Goal: Check status: Check status

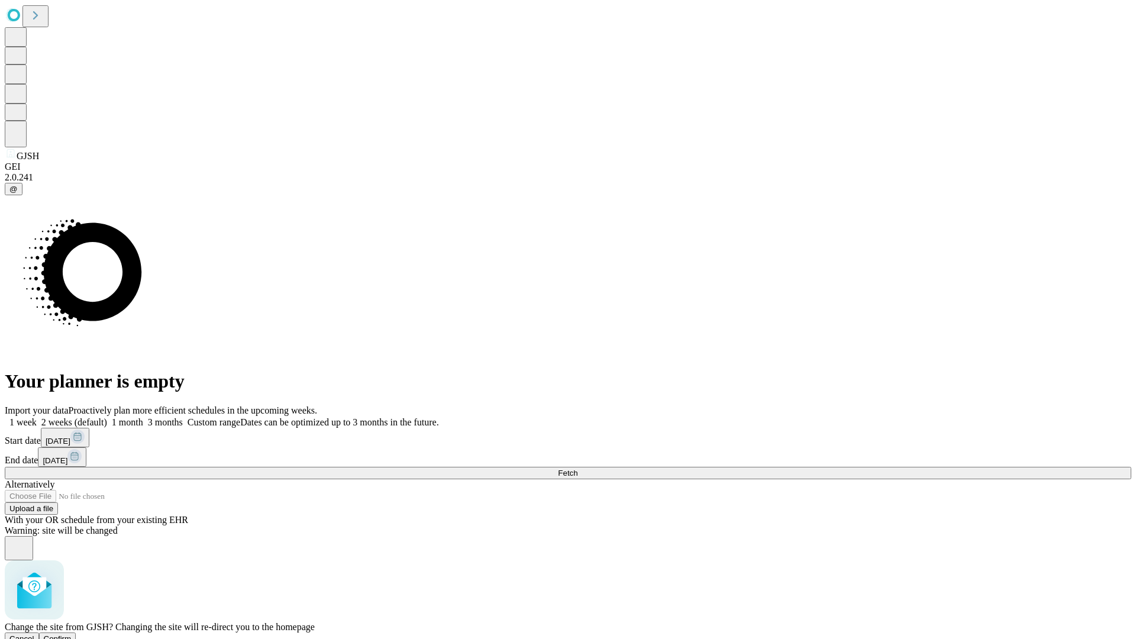
click at [72, 634] on span "Confirm" at bounding box center [58, 638] width 28 height 9
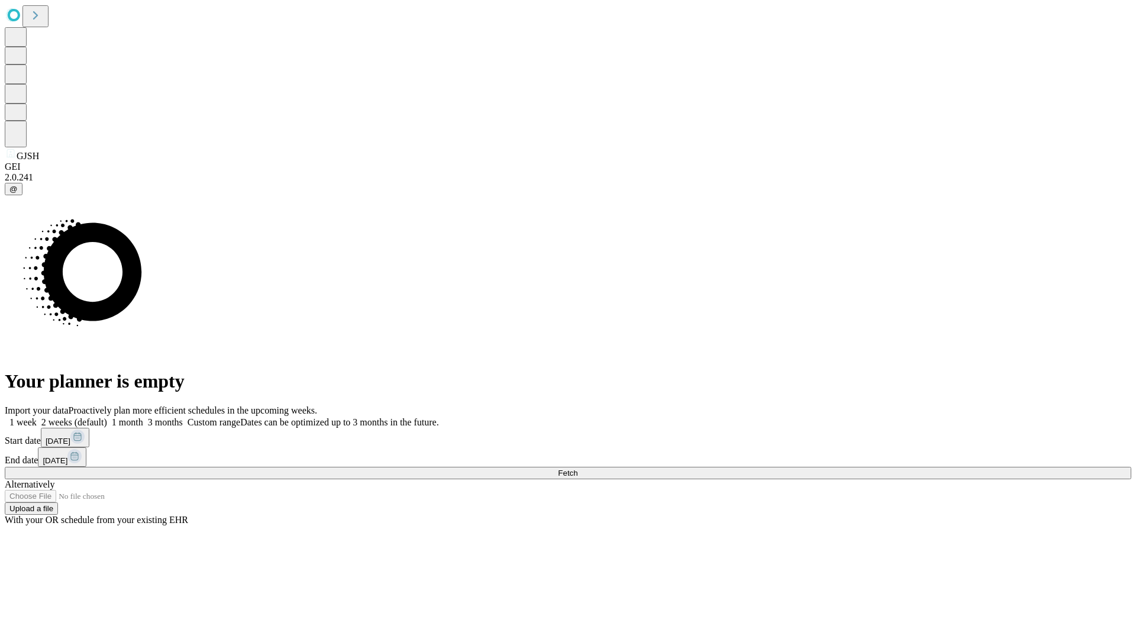
click at [37, 417] on label "1 week" at bounding box center [21, 422] width 32 height 10
click at [577, 468] on span "Fetch" at bounding box center [568, 472] width 20 height 9
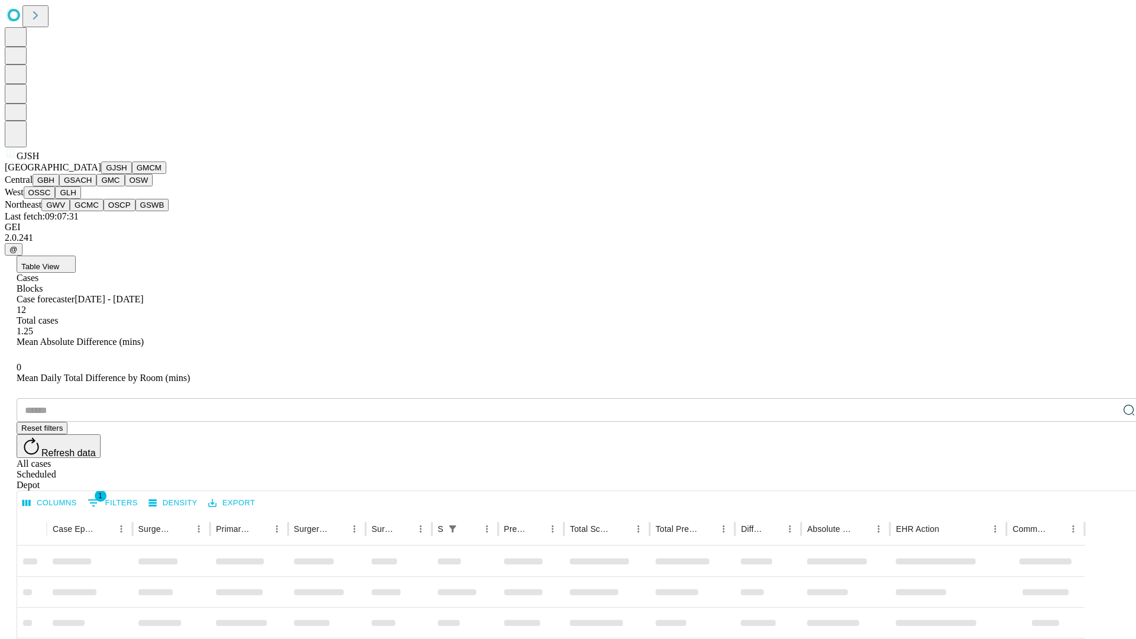
click at [132, 174] on button "GMCM" at bounding box center [149, 167] width 34 height 12
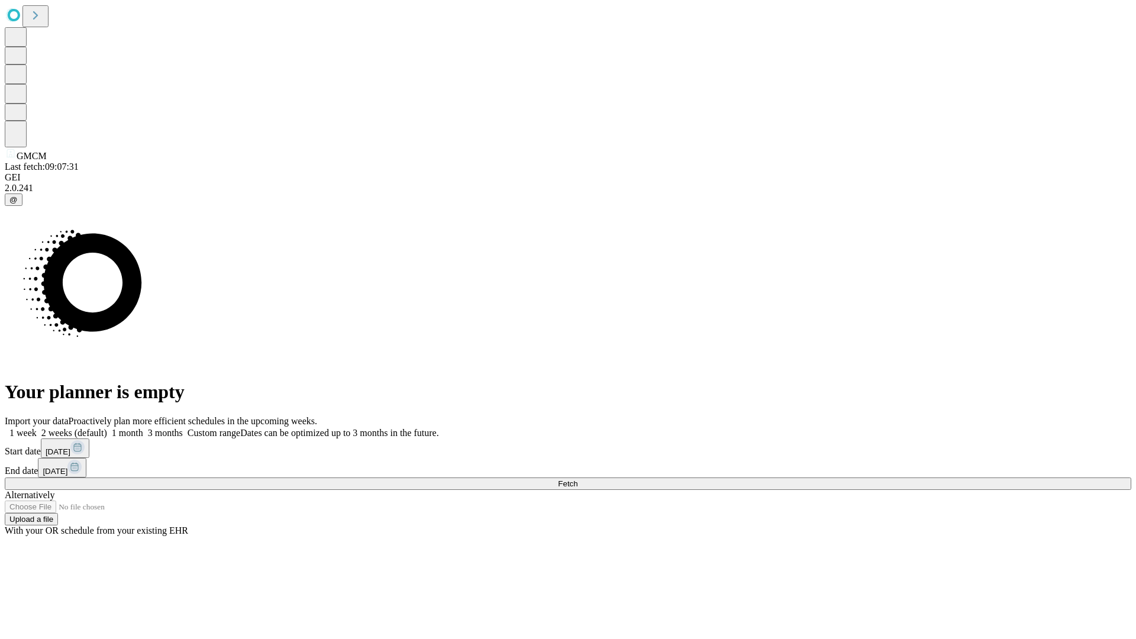
click at [37, 428] on label "1 week" at bounding box center [21, 433] width 32 height 10
click at [577, 479] on span "Fetch" at bounding box center [568, 483] width 20 height 9
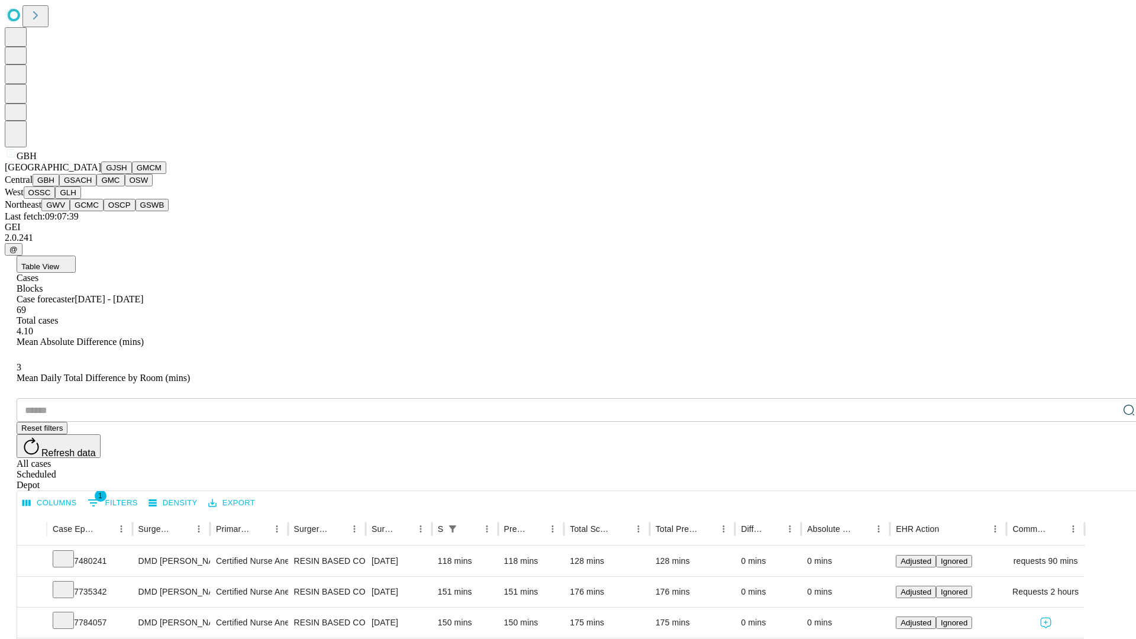
click at [92, 186] on button "GSACH" at bounding box center [77, 180] width 37 height 12
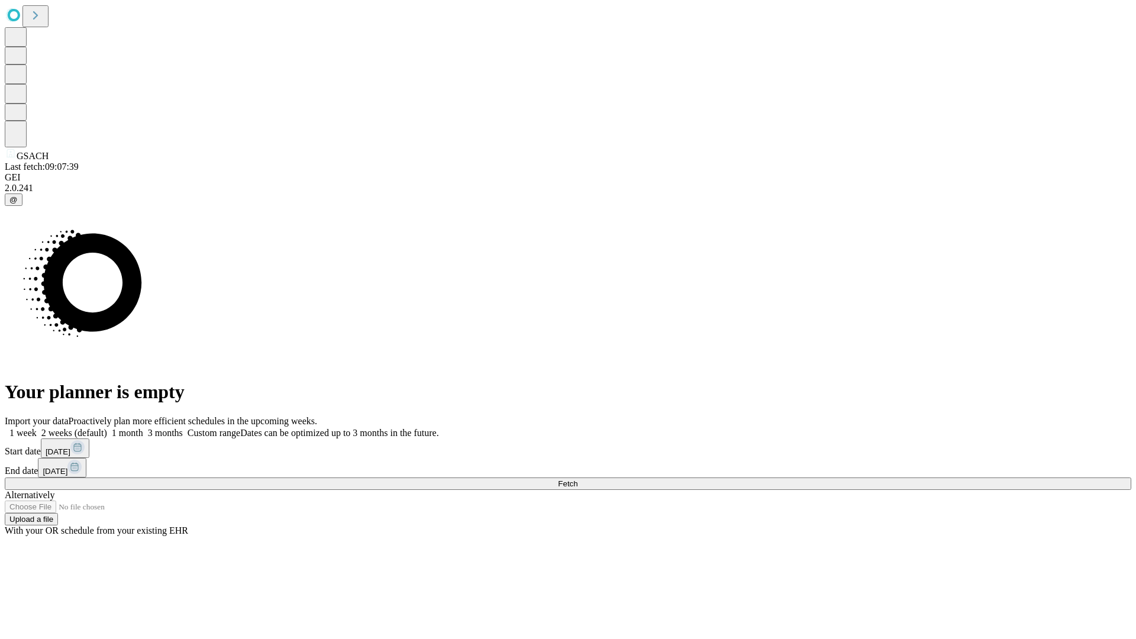
click at [37, 428] on label "1 week" at bounding box center [21, 433] width 32 height 10
click at [577, 479] on span "Fetch" at bounding box center [568, 483] width 20 height 9
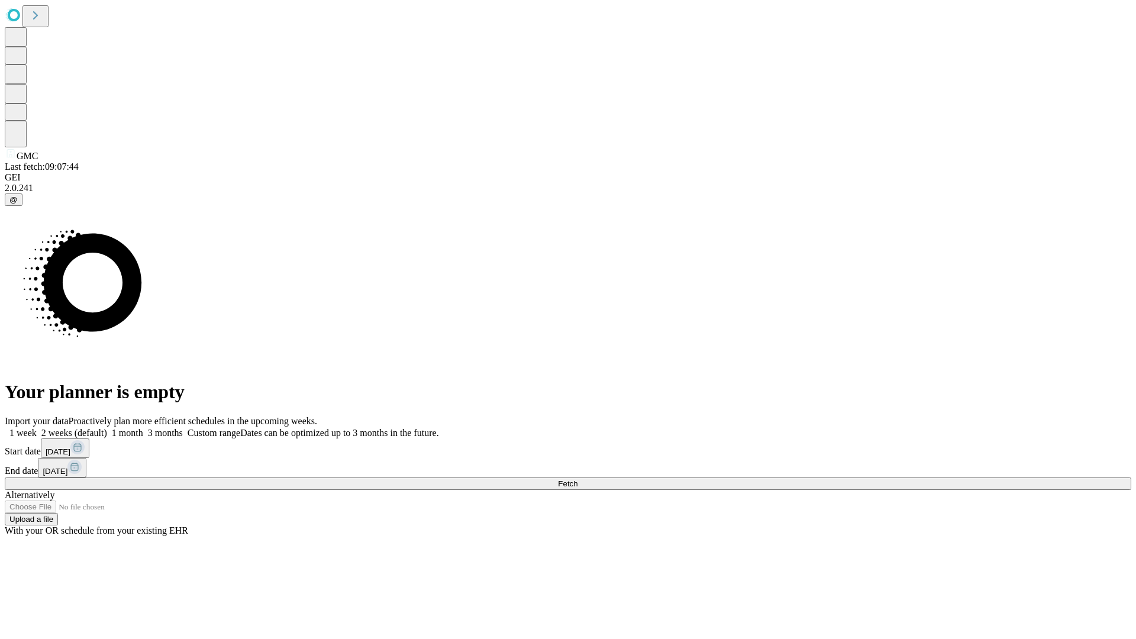
click at [37, 428] on label "1 week" at bounding box center [21, 433] width 32 height 10
click at [577, 479] on span "Fetch" at bounding box center [568, 483] width 20 height 9
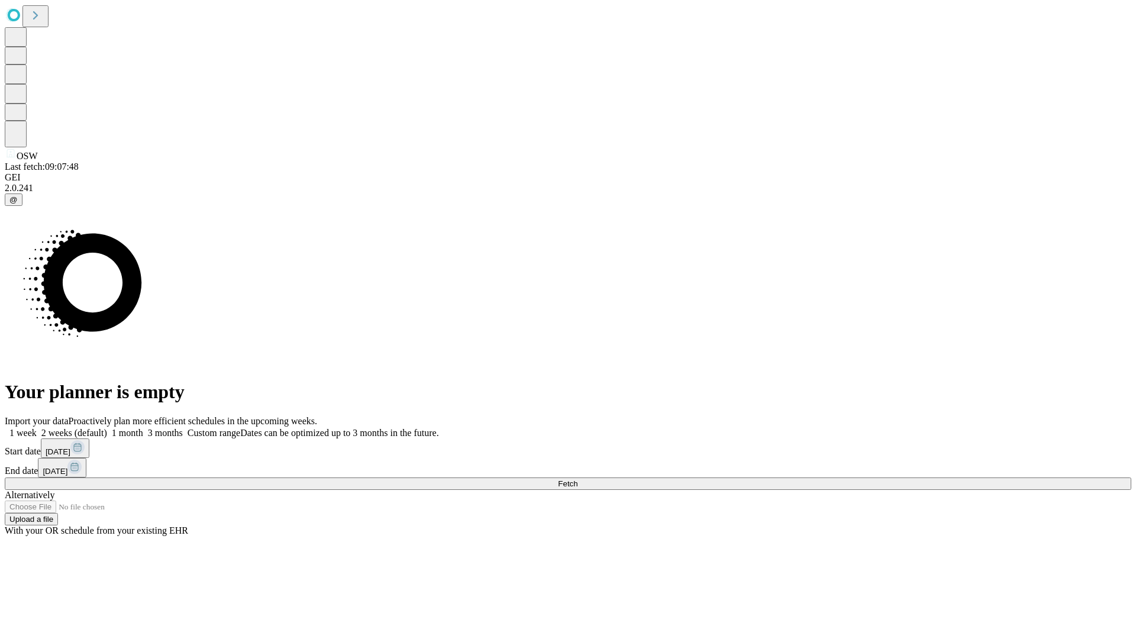
click at [37, 428] on label "1 week" at bounding box center [21, 433] width 32 height 10
click at [577, 479] on span "Fetch" at bounding box center [568, 483] width 20 height 9
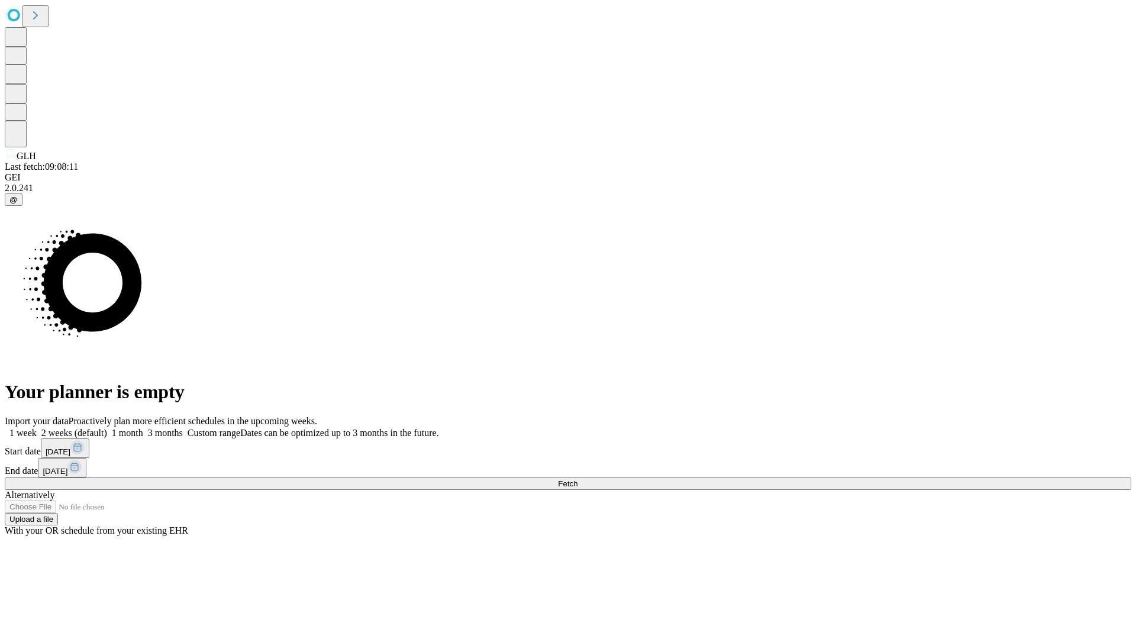
click at [37, 428] on label "1 week" at bounding box center [21, 433] width 32 height 10
click at [577, 479] on span "Fetch" at bounding box center [568, 483] width 20 height 9
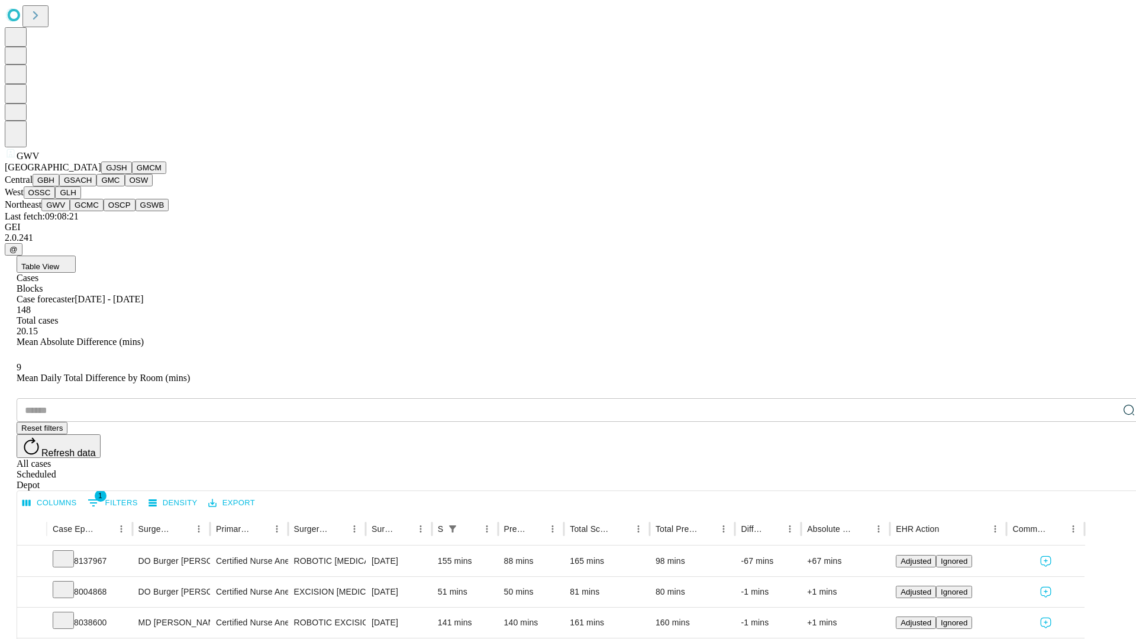
click at [92, 211] on button "GCMC" at bounding box center [87, 205] width 34 height 12
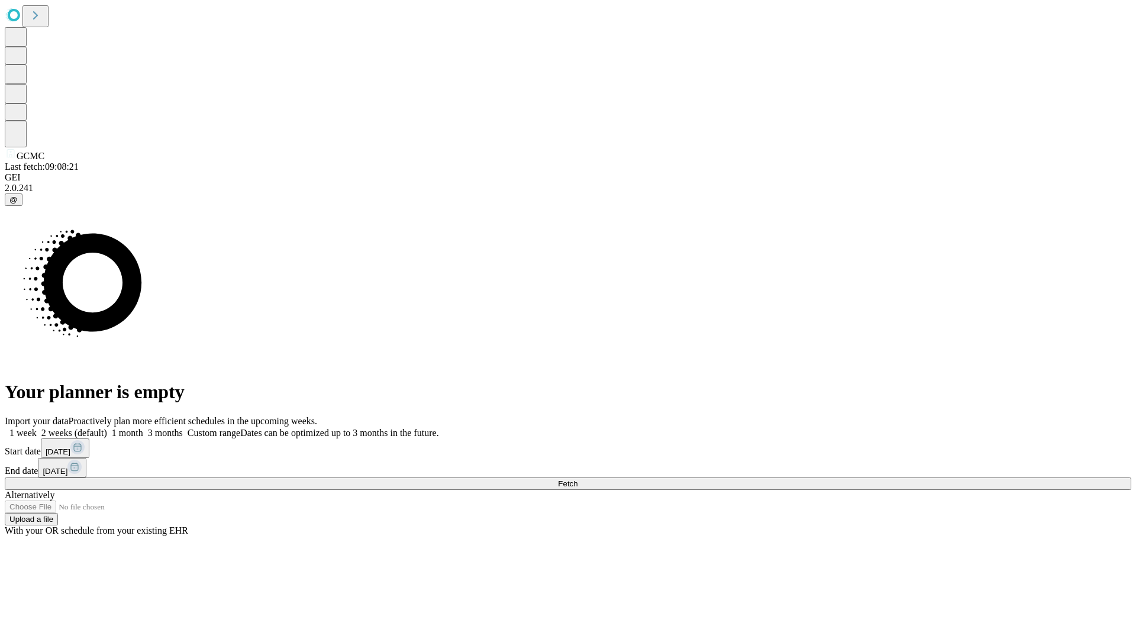
click at [577, 479] on span "Fetch" at bounding box center [568, 483] width 20 height 9
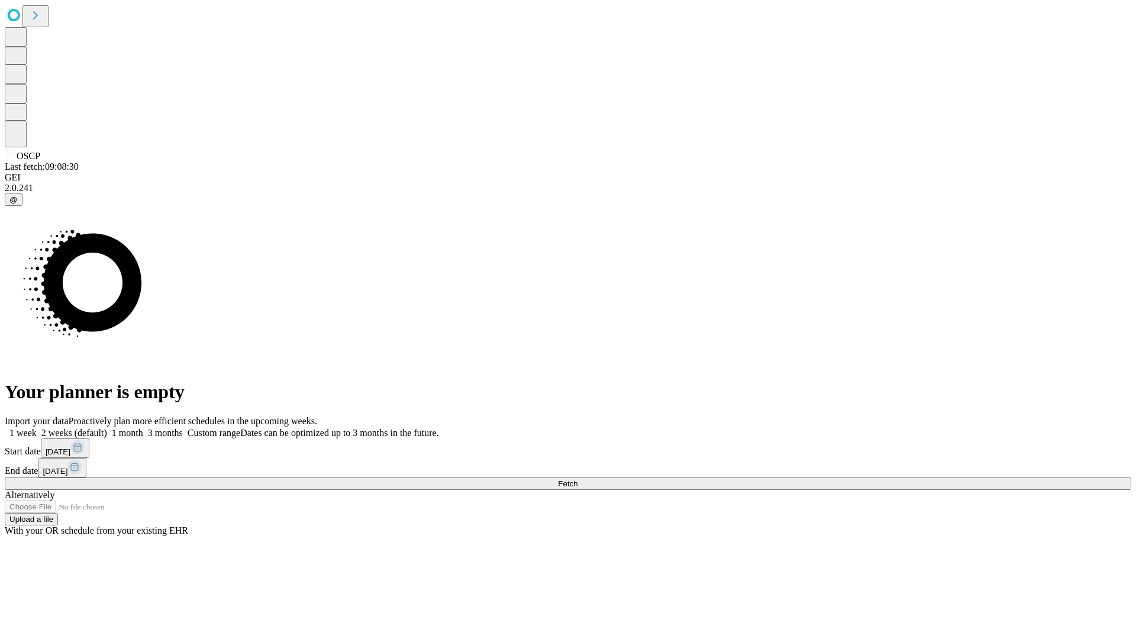
click at [37, 428] on label "1 week" at bounding box center [21, 433] width 32 height 10
click at [577, 479] on span "Fetch" at bounding box center [568, 483] width 20 height 9
